Goal: Complete application form: Complete application form

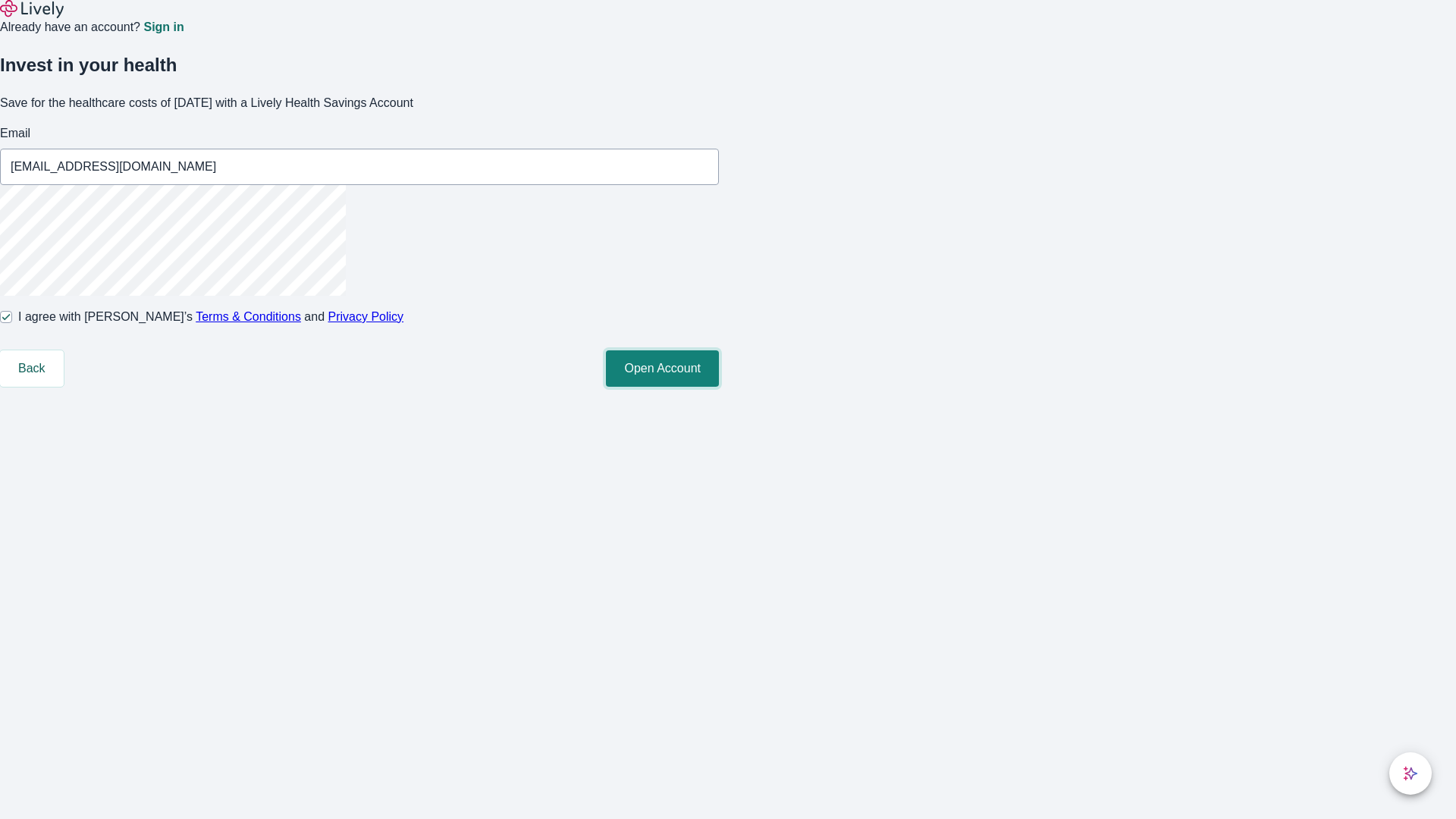
click at [719, 387] on button "Open Account" at bounding box center [663, 369] width 113 height 37
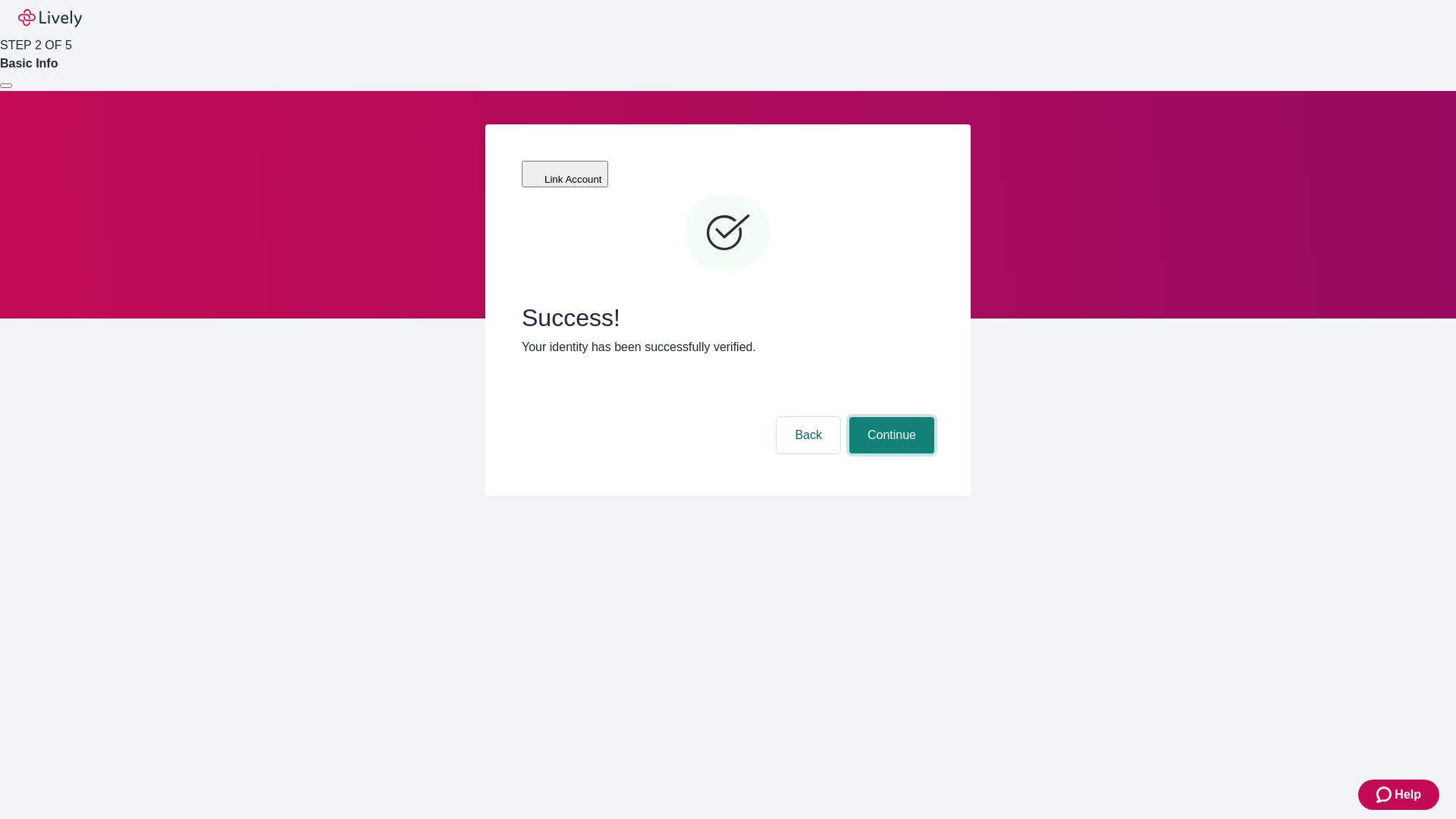
click at [889, 417] on button "Continue" at bounding box center [891, 435] width 85 height 37
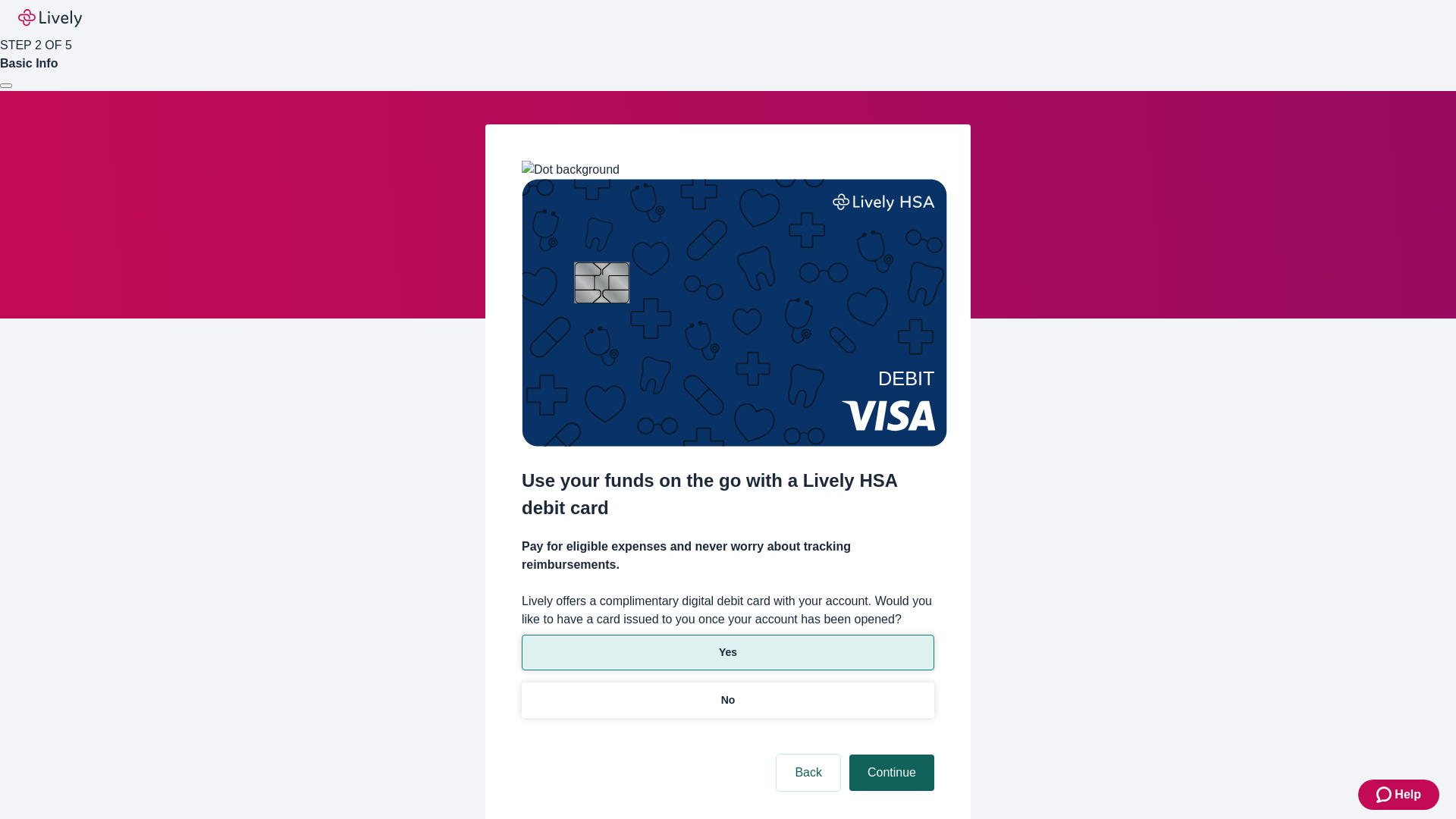
click at [727, 644] on p "Yes" at bounding box center [728, 652] width 18 height 16
click at [889, 754] on button "Continue" at bounding box center [891, 772] width 85 height 37
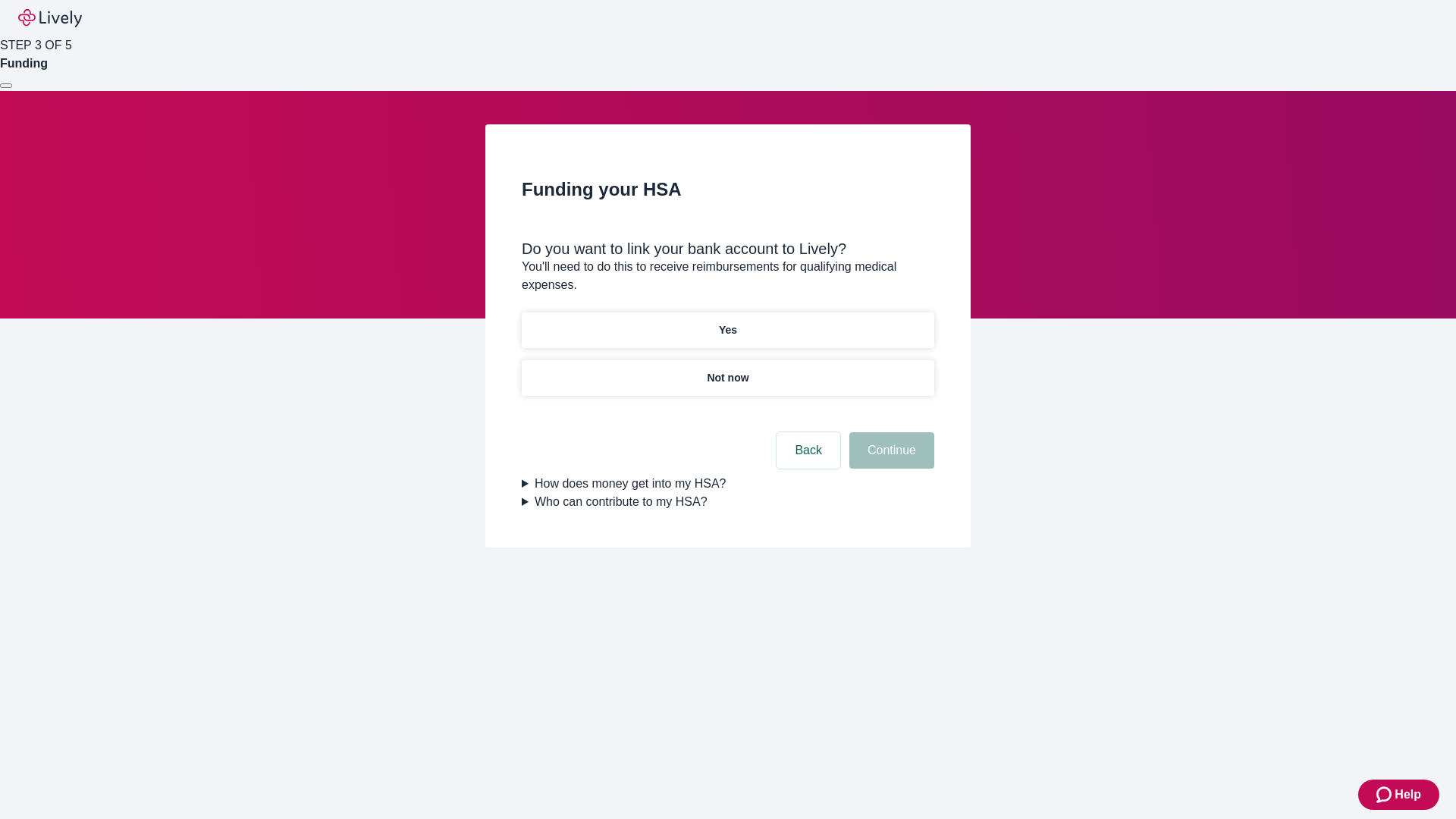
click at [727, 322] on p "Yes" at bounding box center [728, 330] width 18 height 16
click at [889, 432] on button "Continue" at bounding box center [891, 450] width 85 height 37
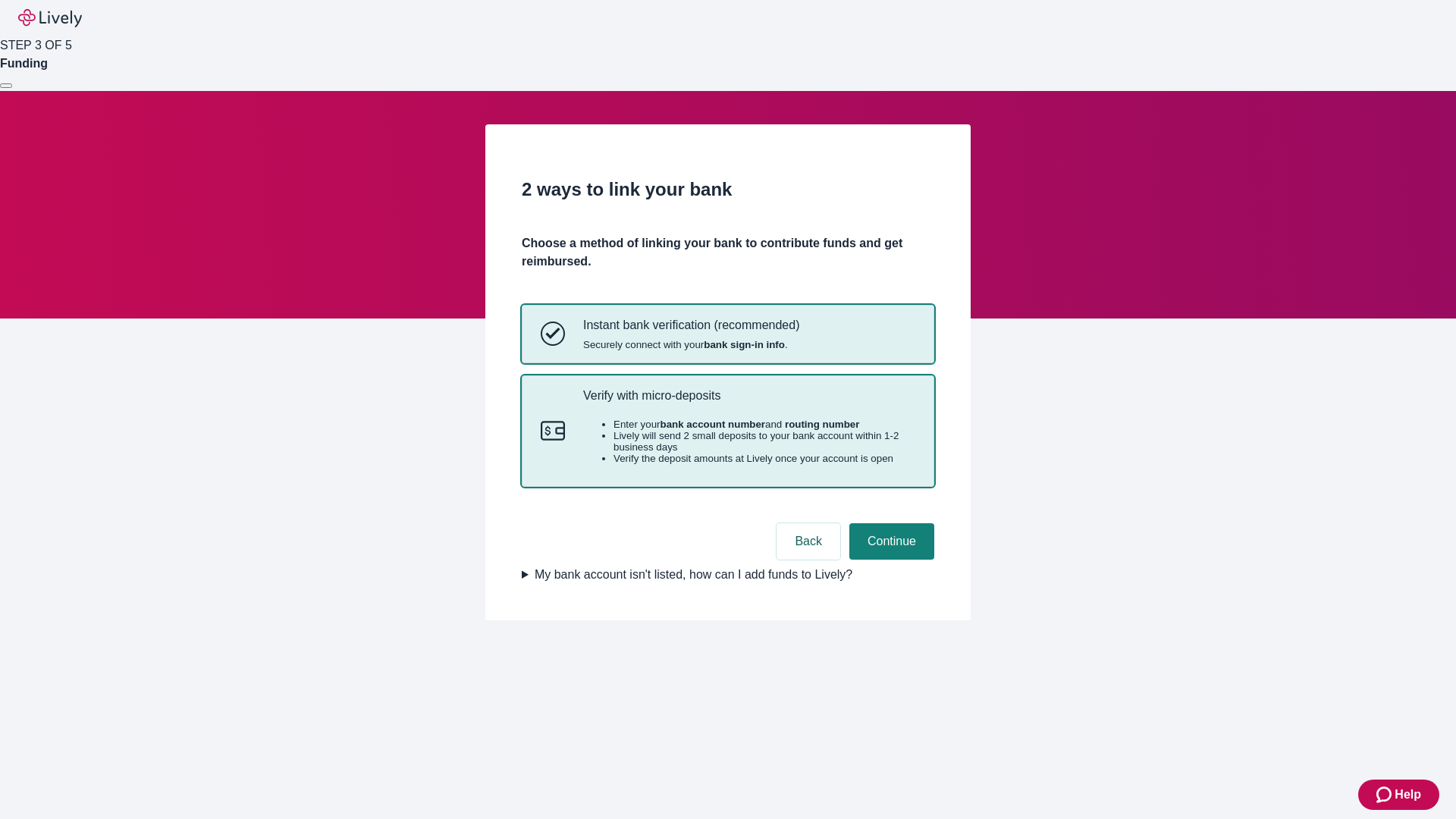
click at [748, 402] on p "Verify with micro-deposits" at bounding box center [749, 395] width 332 height 15
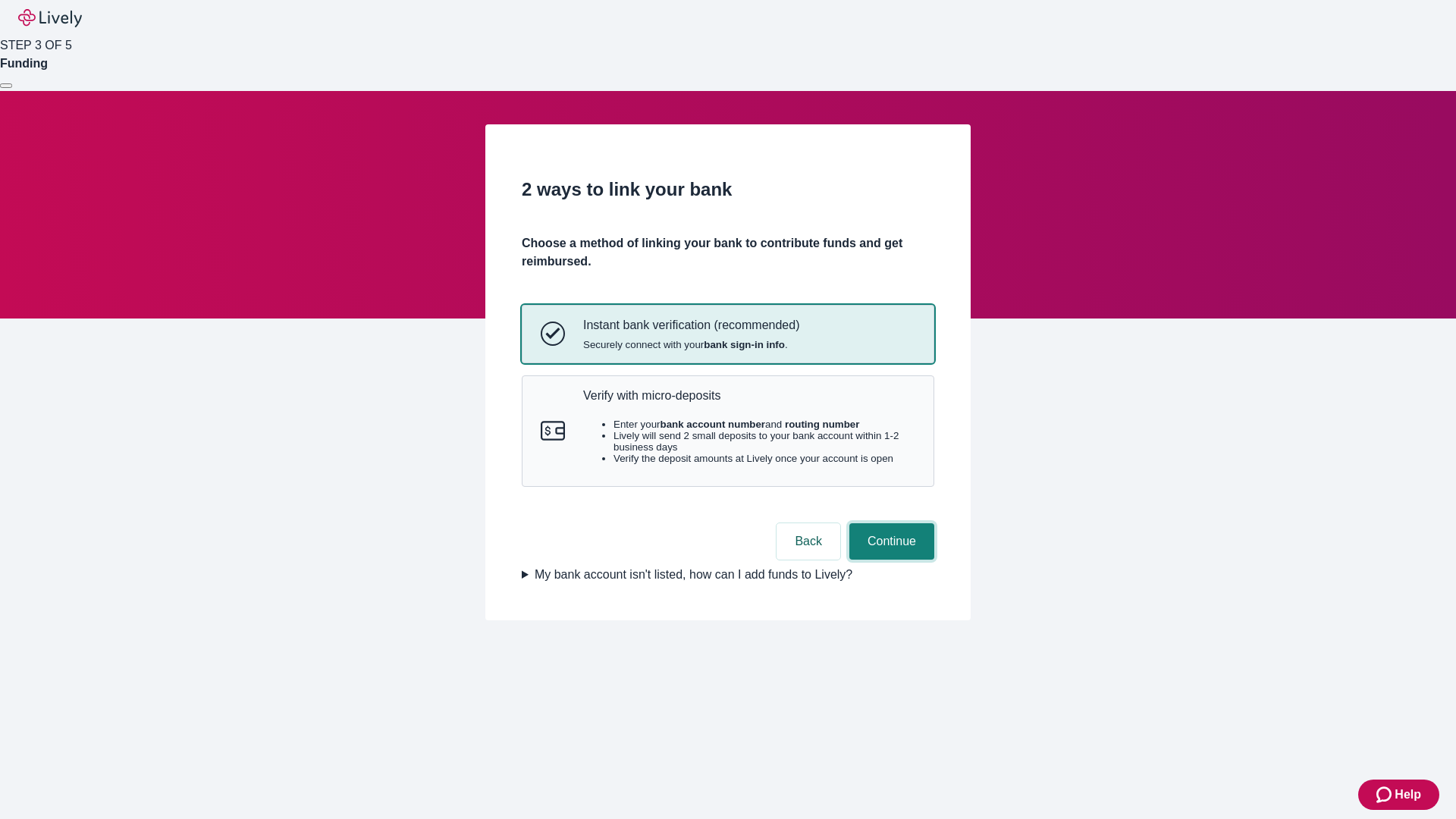
click at [889, 559] on button "Continue" at bounding box center [891, 541] width 85 height 37
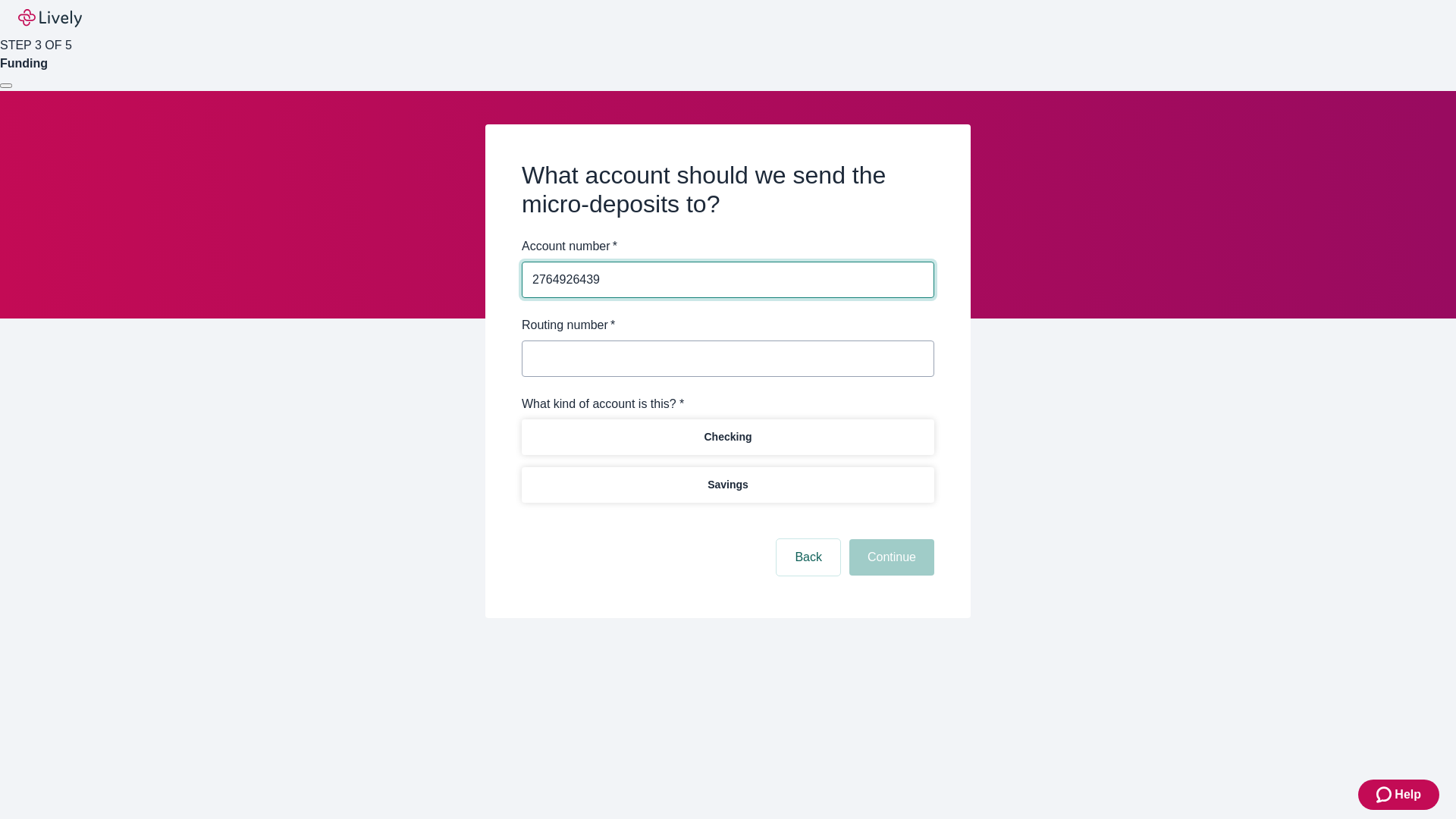
type input "2764926439"
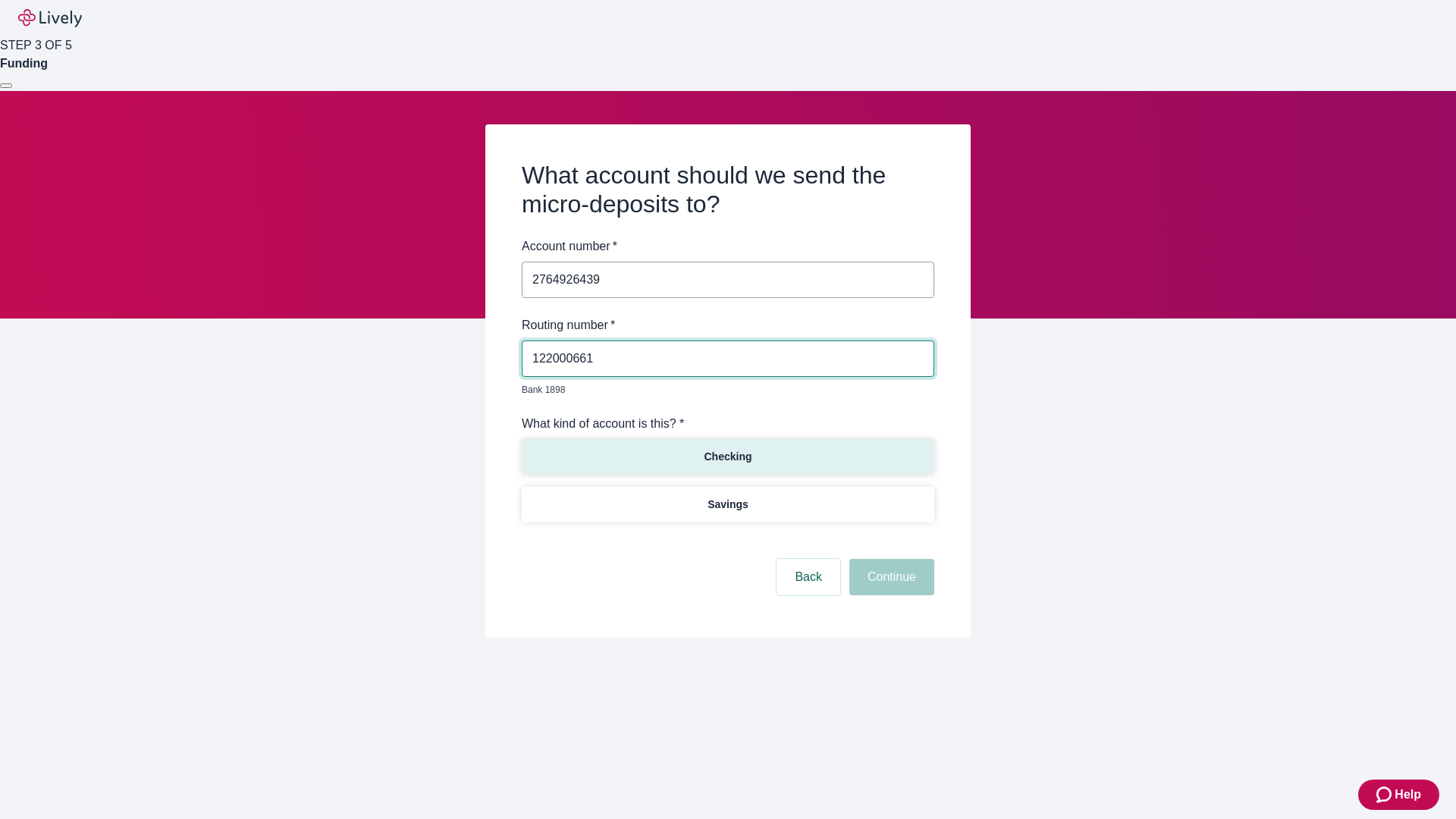
type input "122000661"
click at [727, 449] on p "Checking" at bounding box center [728, 456] width 48 height 16
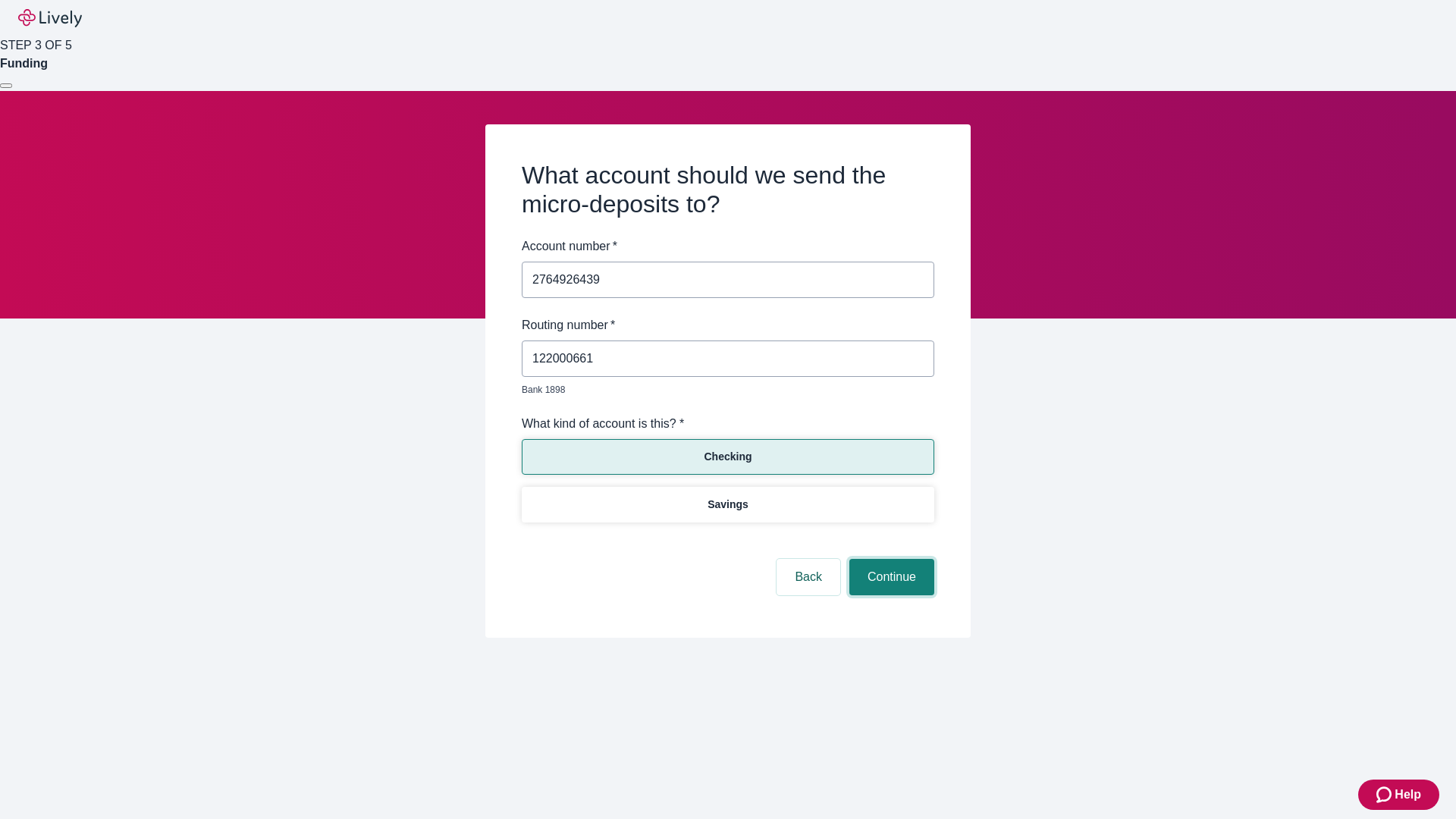
click at [889, 559] on button "Continue" at bounding box center [891, 577] width 85 height 37
